Goal: Task Accomplishment & Management: Use online tool/utility

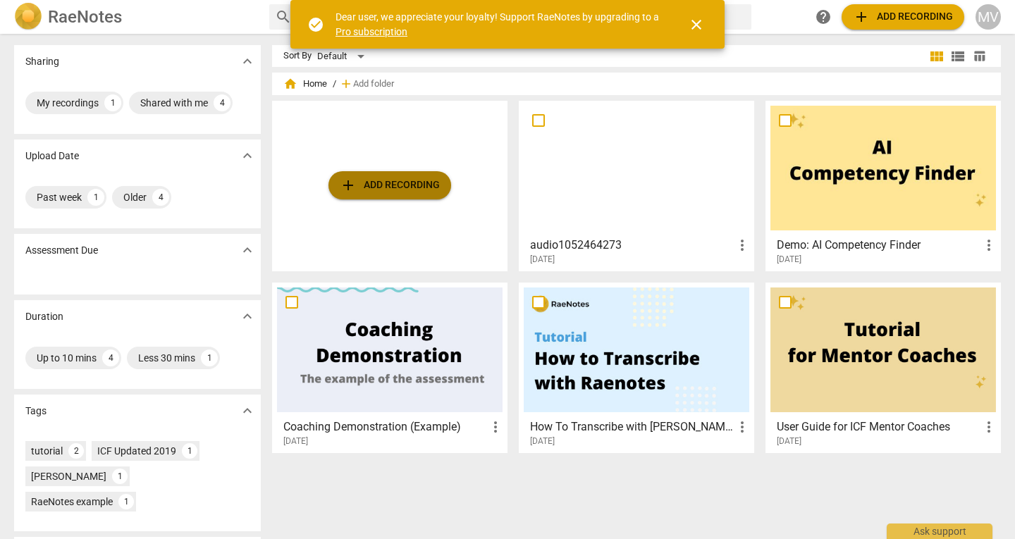
click at [389, 191] on span "add Add recording" at bounding box center [390, 185] width 100 height 17
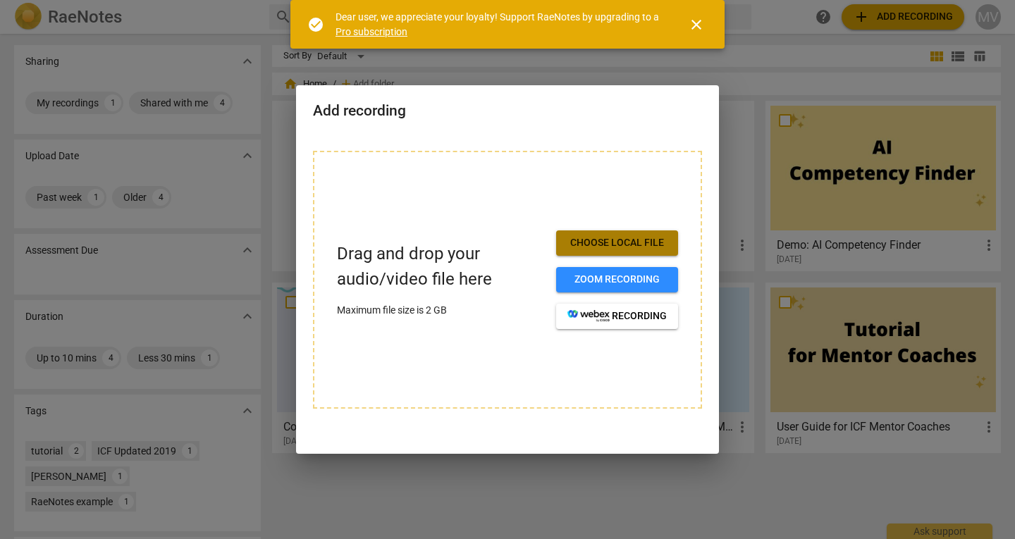
click at [629, 236] on span "Choose local file" at bounding box center [616, 243] width 99 height 14
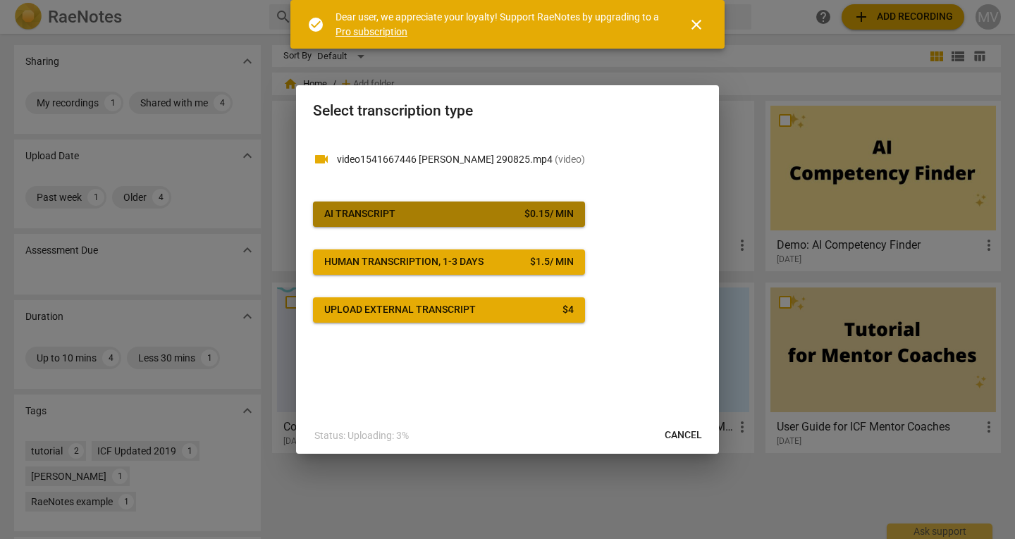
click at [499, 204] on button "AI Transcript $ 0.15 / min" at bounding box center [449, 214] width 272 height 25
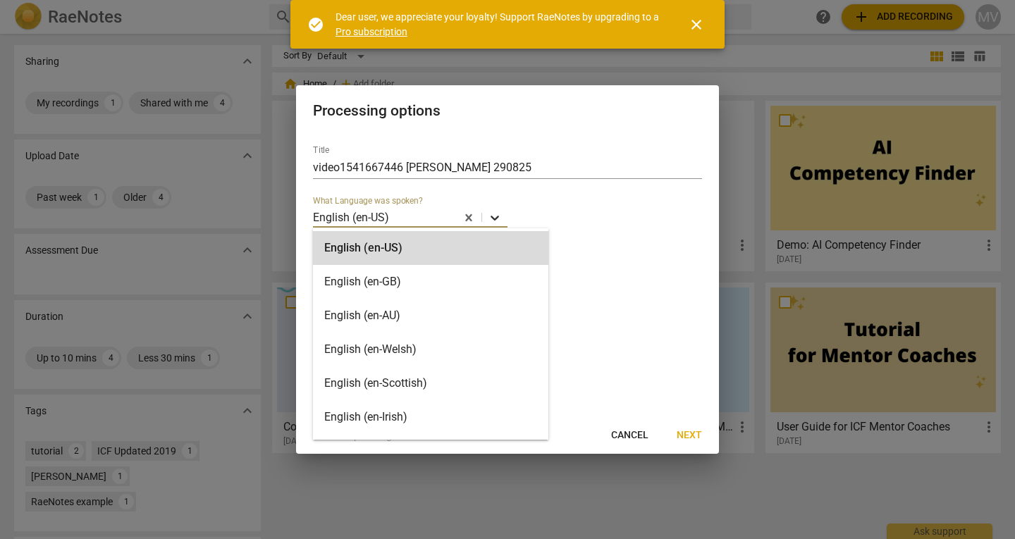
click at [501, 215] on icon at bounding box center [495, 218] width 14 height 14
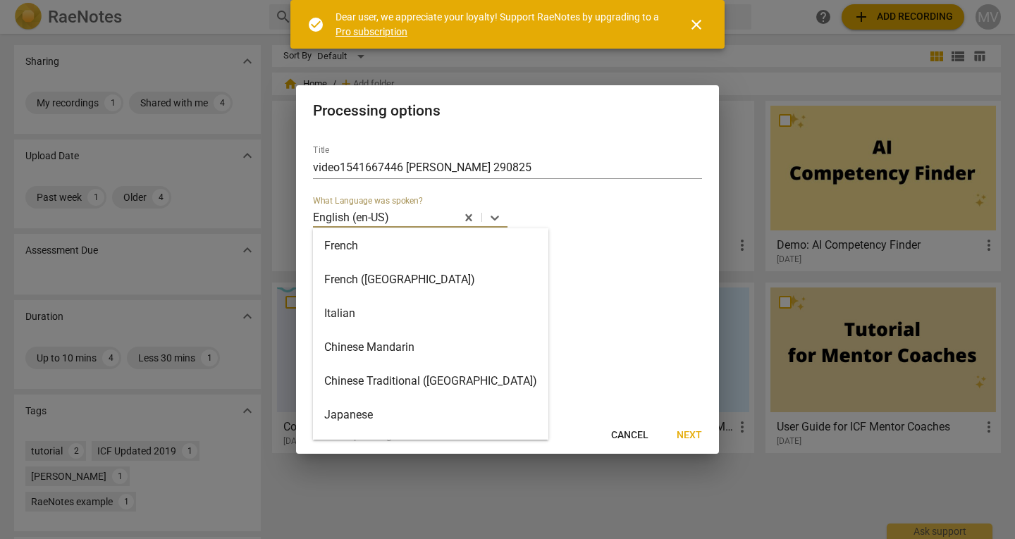
scroll to position [476, 0]
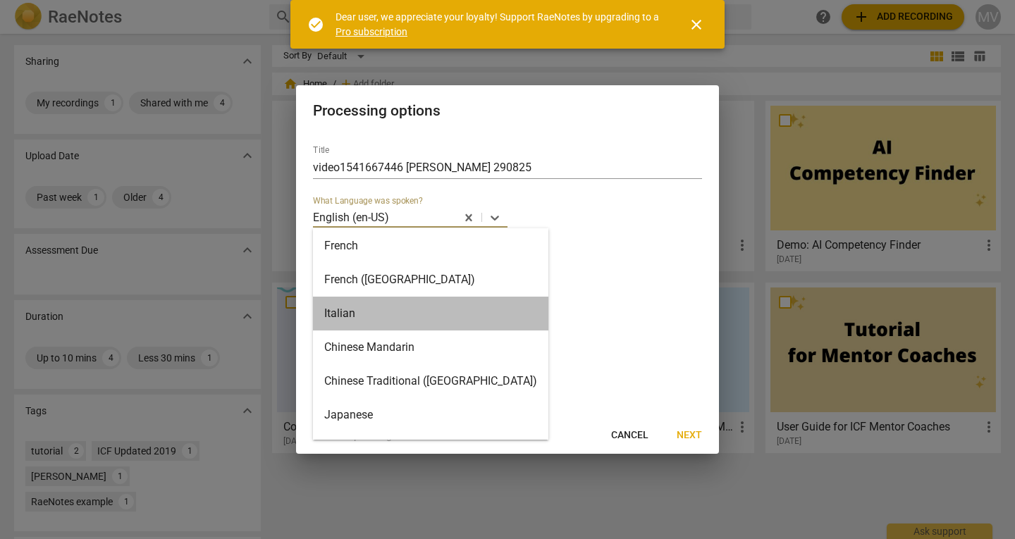
click at [449, 309] on div "Italian" at bounding box center [430, 314] width 235 height 34
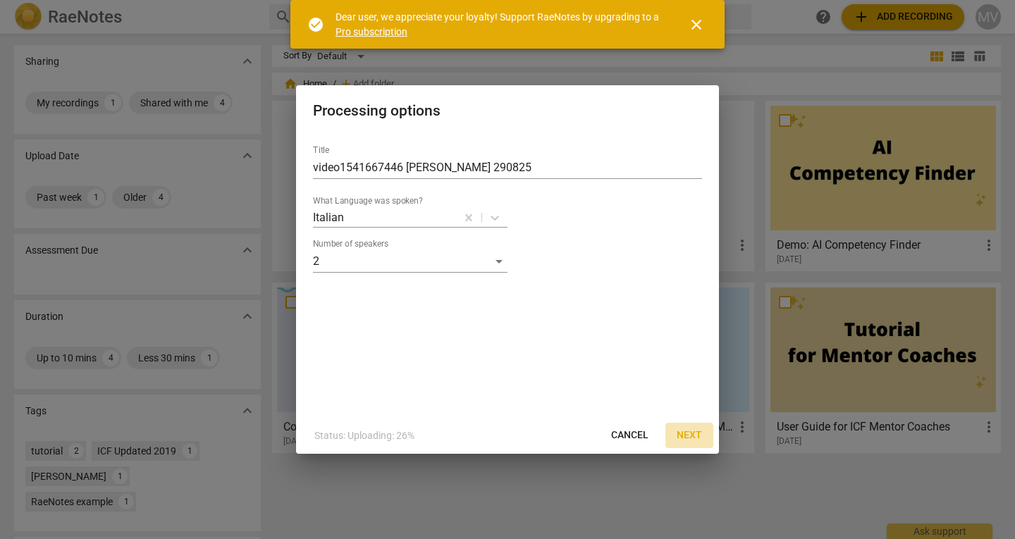
click at [693, 435] on span "Next" at bounding box center [689, 436] width 25 height 14
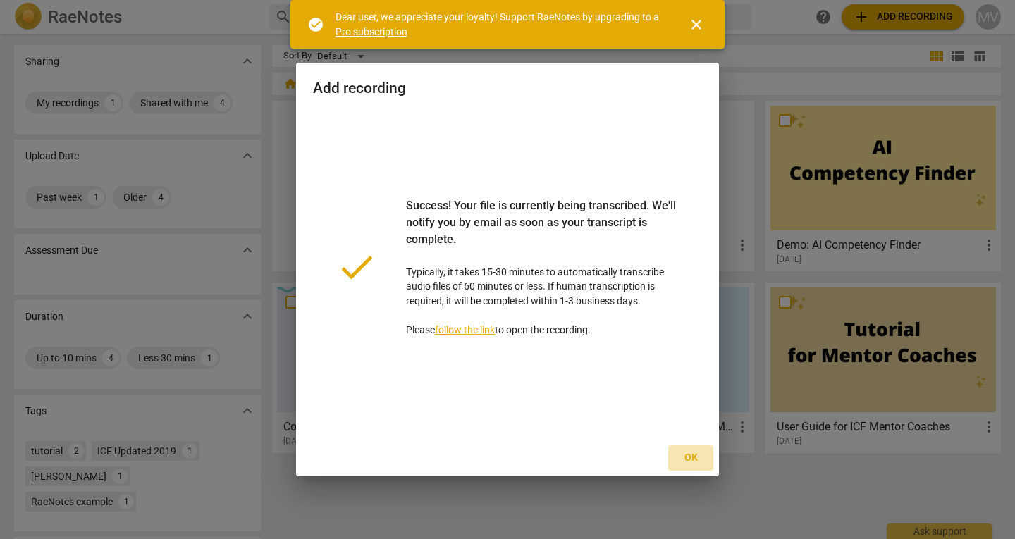
click at [691, 460] on span "Ok" at bounding box center [690, 458] width 23 height 14
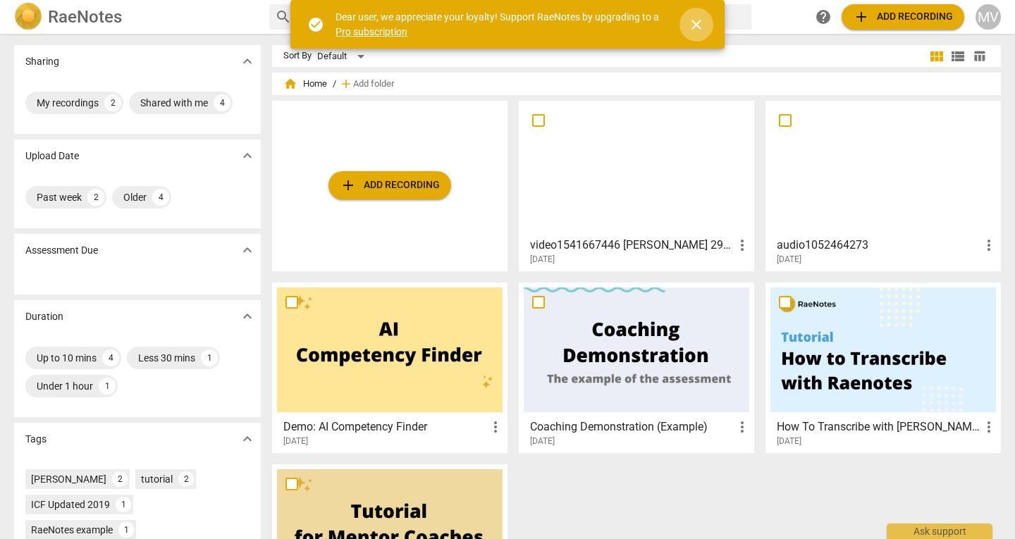
click at [695, 18] on span "close" at bounding box center [696, 24] width 17 height 17
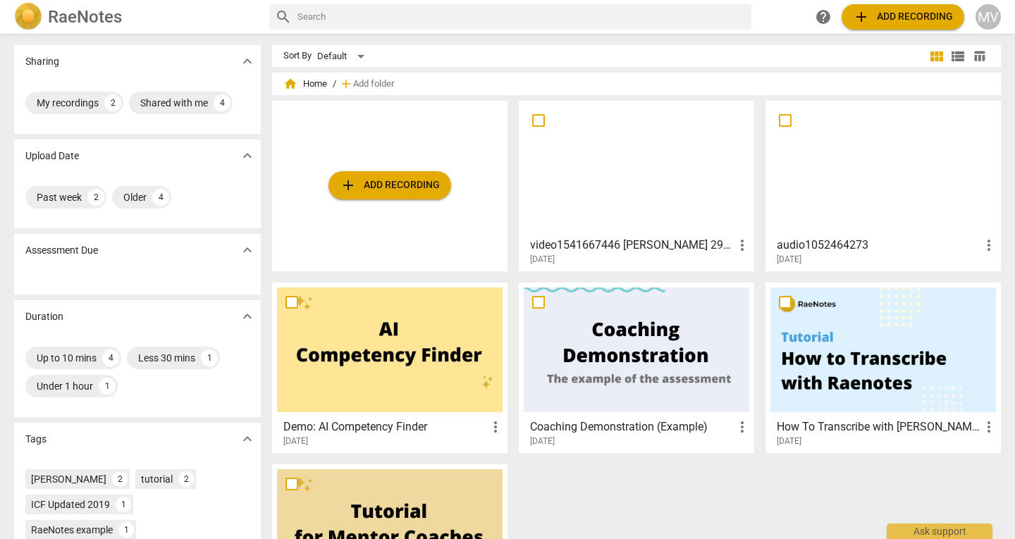
click at [595, 218] on div at bounding box center [637, 168] width 226 height 125
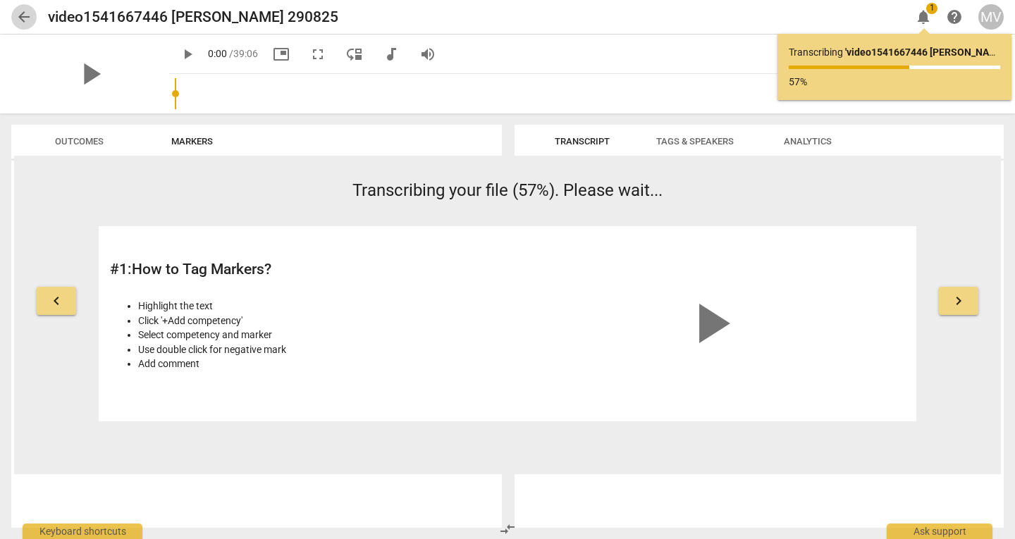
click at [22, 16] on span "arrow_back" at bounding box center [24, 16] width 17 height 17
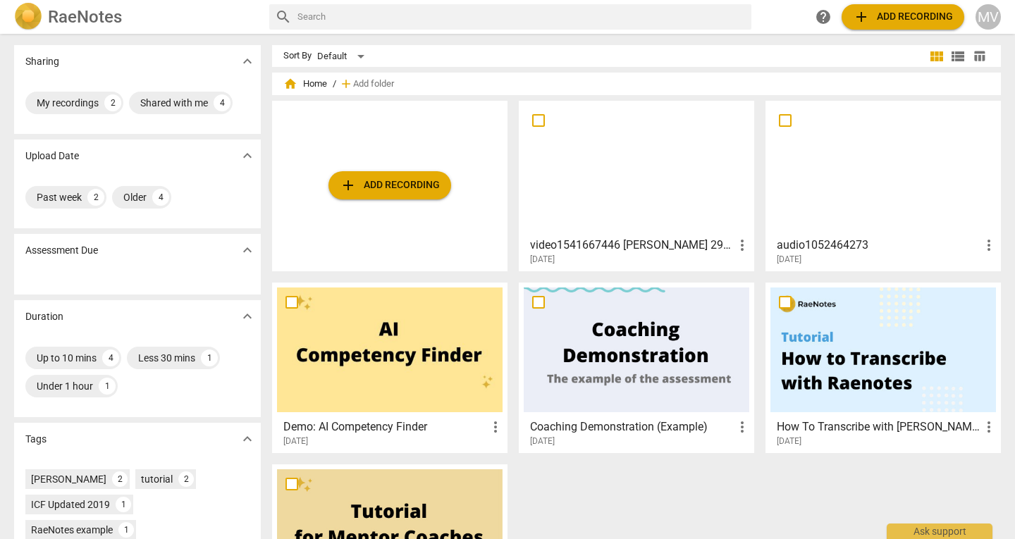
click at [633, 193] on div at bounding box center [637, 168] width 226 height 125
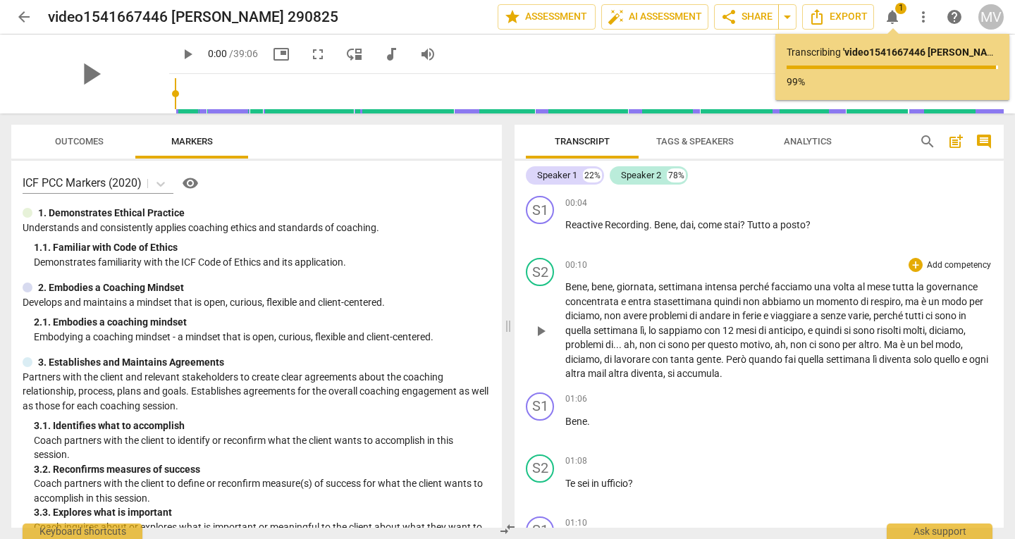
click at [631, 299] on span "entra" at bounding box center [640, 301] width 25 height 11
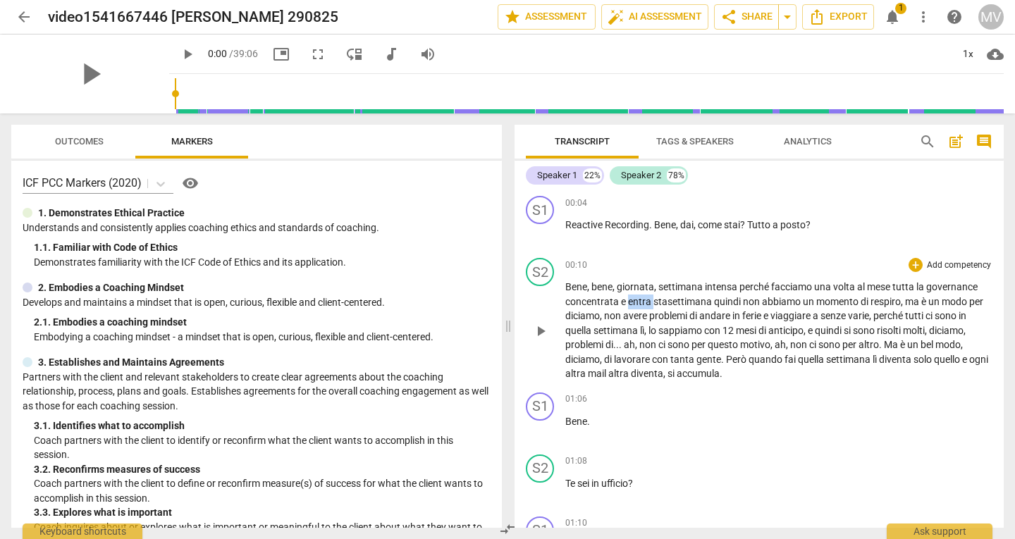
click at [631, 299] on span "entra" at bounding box center [640, 301] width 25 height 11
click at [641, 300] on span "entra" at bounding box center [640, 301] width 25 height 11
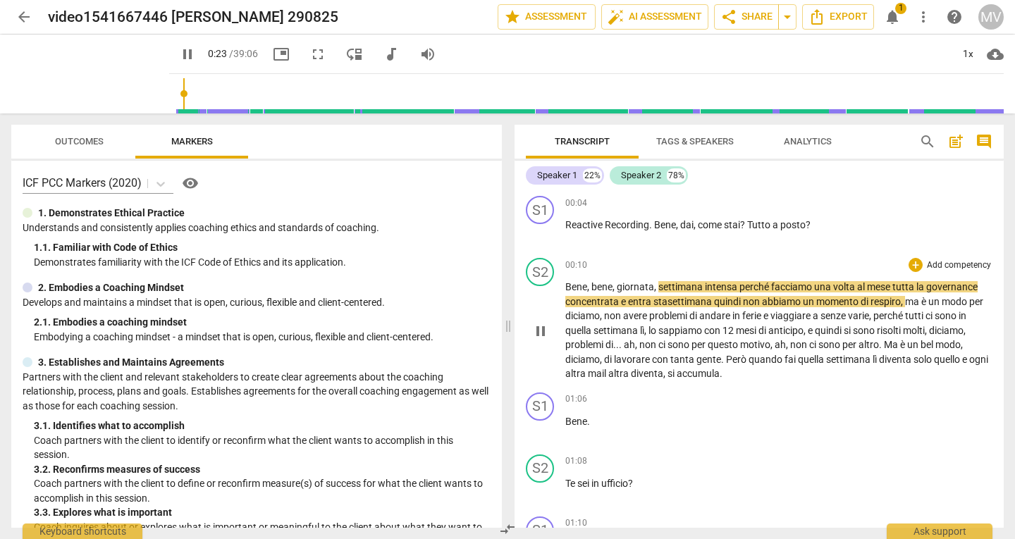
click at [665, 301] on span "stasettimana" at bounding box center [683, 301] width 61 height 11
type input "25"
click at [639, 303] on span "entra" at bounding box center [640, 301] width 25 height 11
click at [646, 302] on span "entra" at bounding box center [640, 301] width 25 height 11
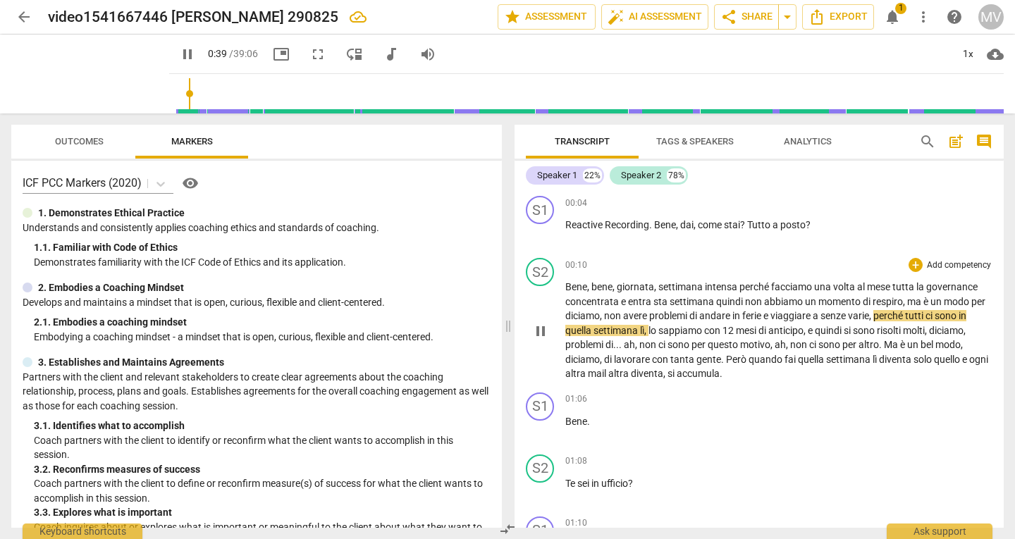
click at [842, 318] on span "senze" at bounding box center [833, 315] width 27 height 11
click at [624, 345] on span "." at bounding box center [621, 344] width 5 height 11
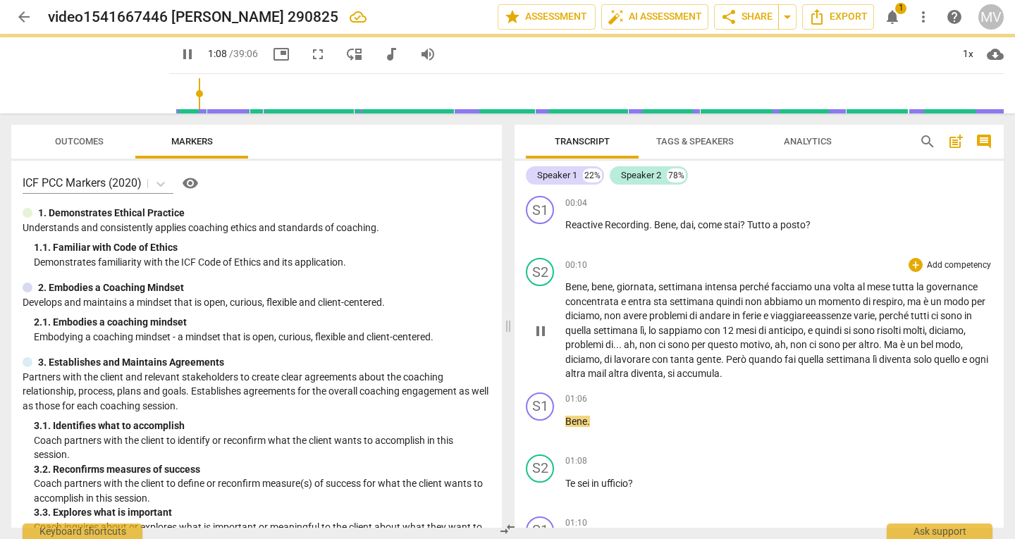
click at [668, 376] on span "," at bounding box center [665, 373] width 4 height 11
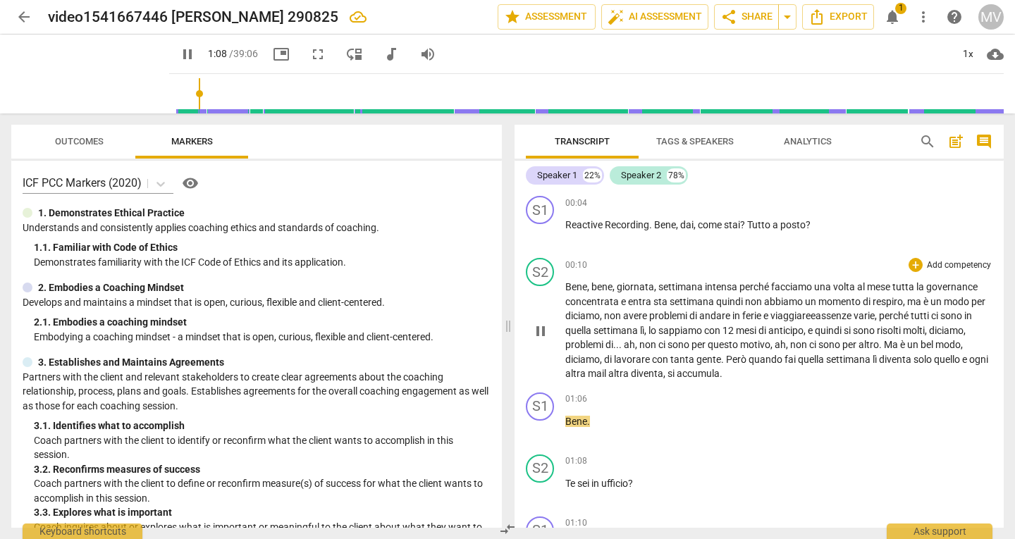
click at [663, 373] on span "diventa" at bounding box center [647, 373] width 32 height 11
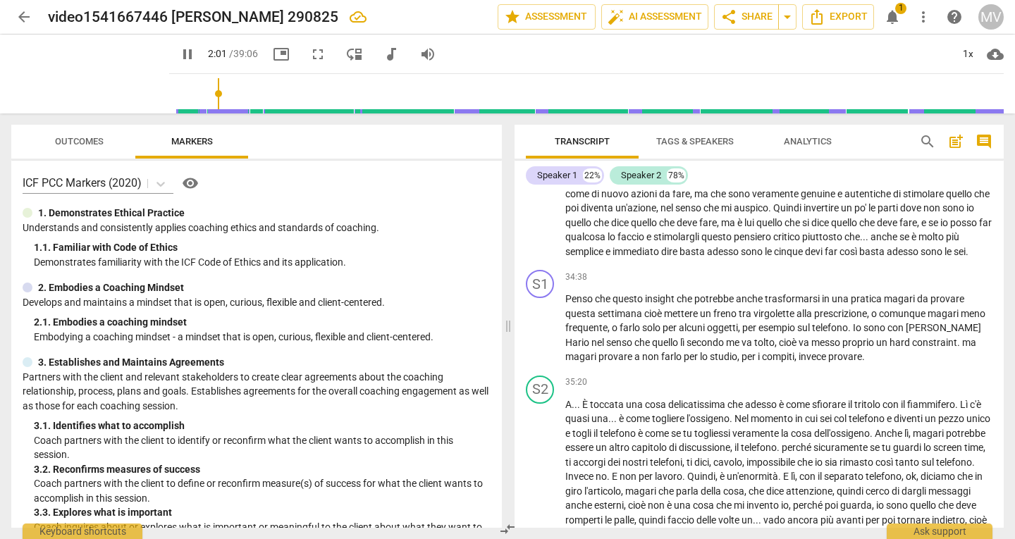
scroll to position [4328, 0]
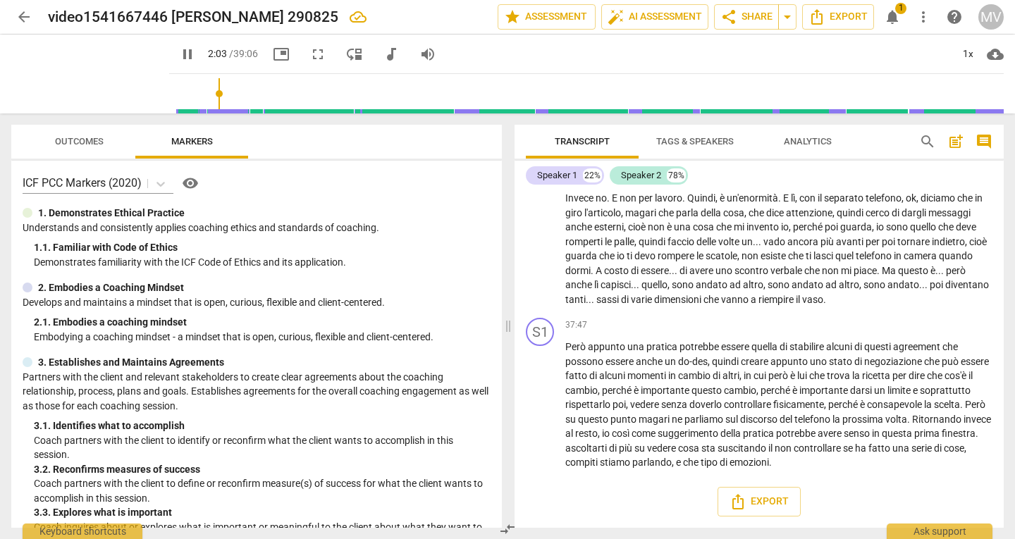
click at [1001, 528] on div "Transcript Tags & Speakers Analytics search post_add comment Speaker 1 22% Spea…" at bounding box center [762, 326] width 506 height 426
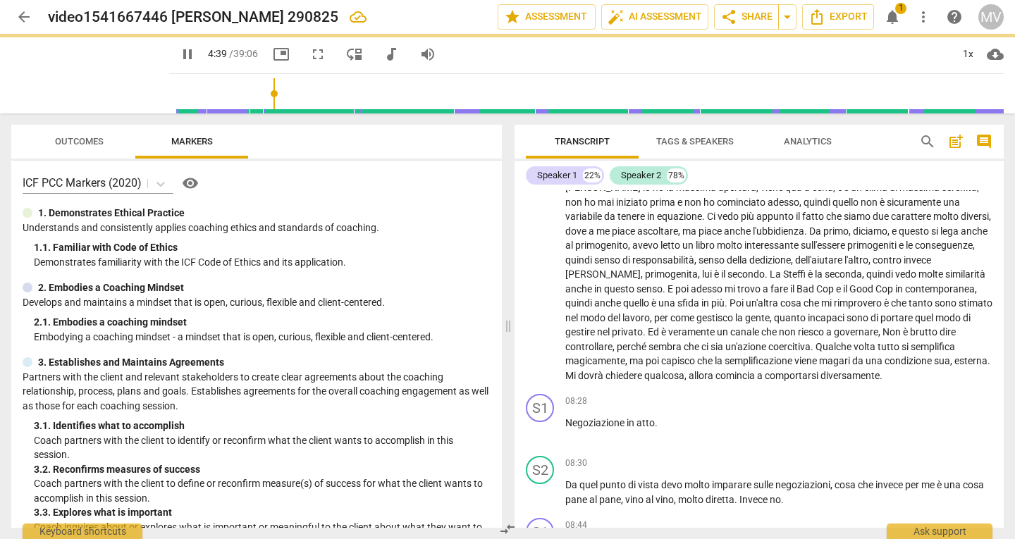
scroll to position [1128, 0]
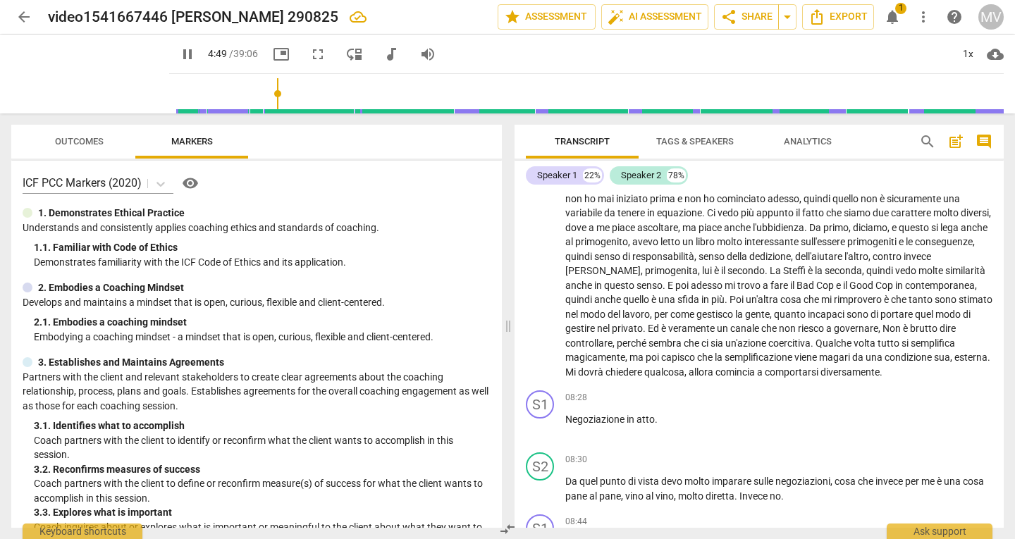
click at [94, 147] on span "Outcomes" at bounding box center [79, 142] width 82 height 19
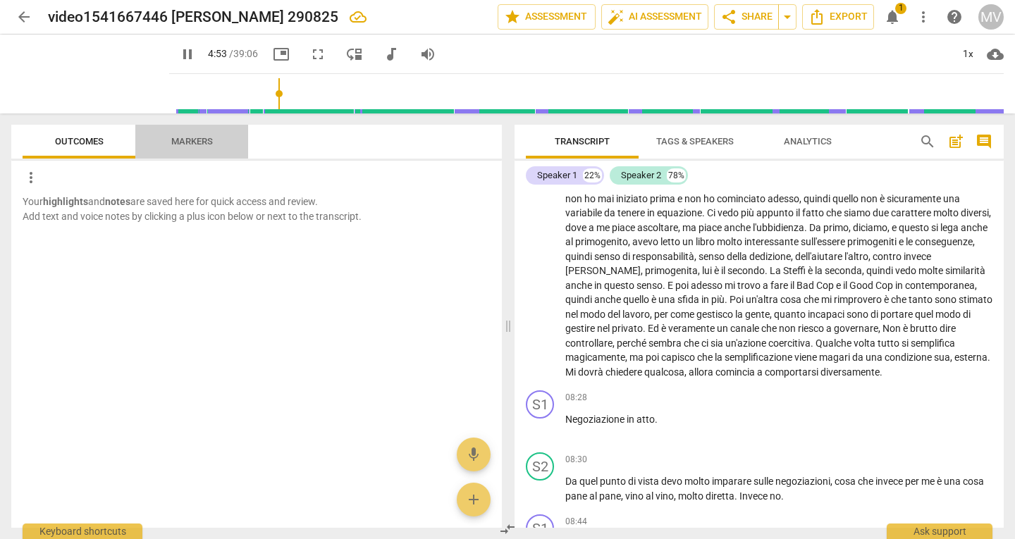
click at [183, 148] on span "Markers" at bounding box center [191, 142] width 75 height 19
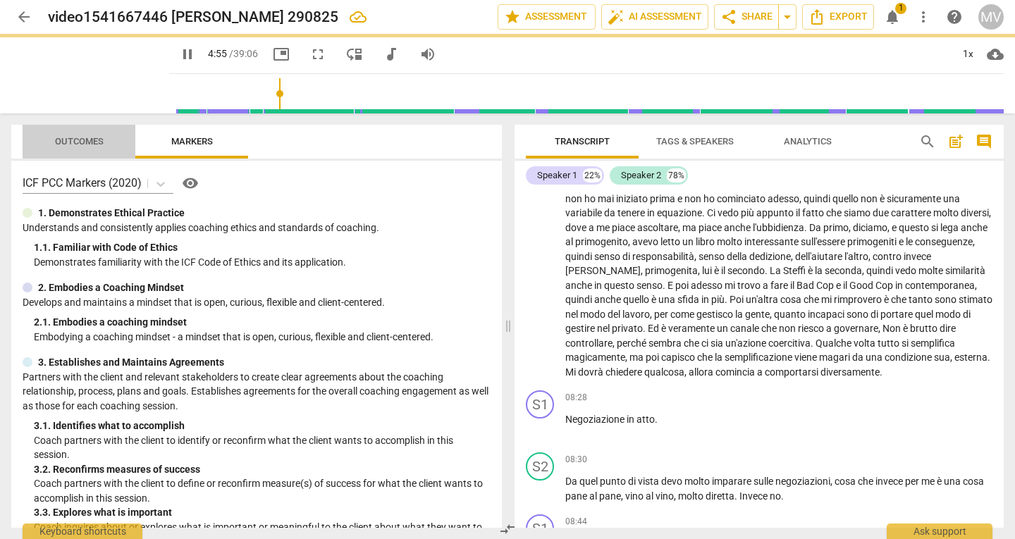
click at [86, 141] on span "Outcomes" at bounding box center [79, 141] width 49 height 11
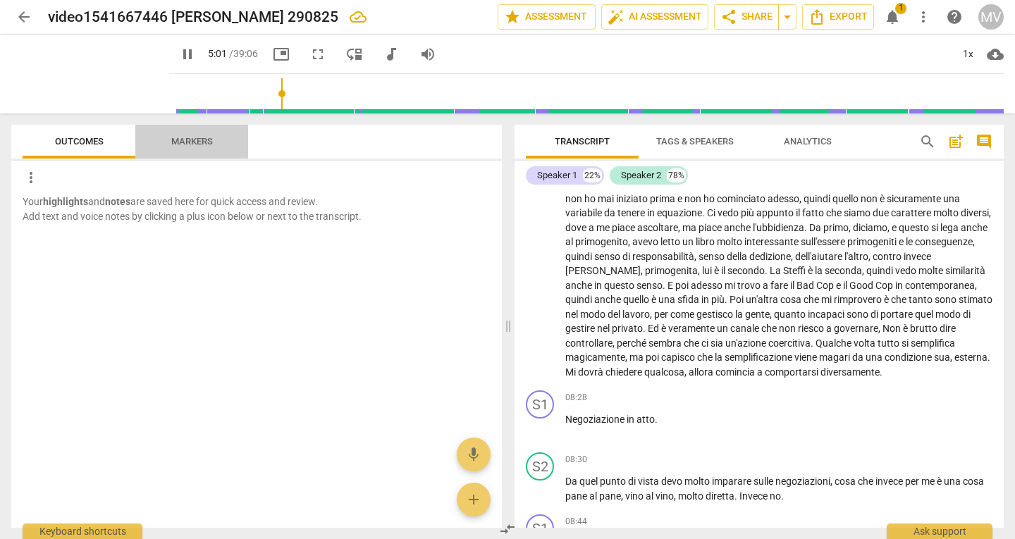
click at [204, 148] on span "Markers" at bounding box center [191, 142] width 75 height 19
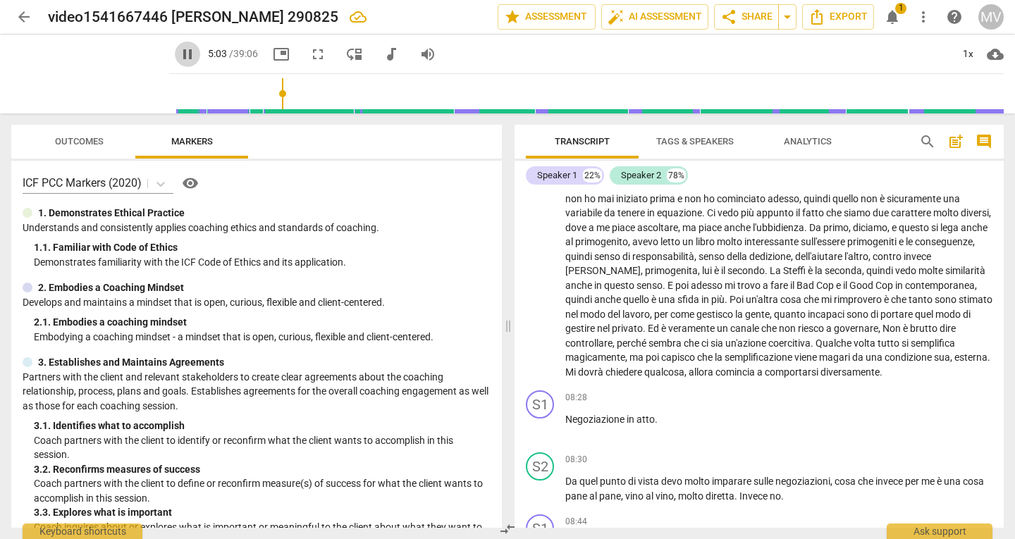
click at [179, 51] on span "pause" at bounding box center [187, 54] width 17 height 17
type input "303"
click at [23, 16] on span "arrow_back" at bounding box center [24, 16] width 17 height 17
